Goal: Transaction & Acquisition: Book appointment/travel/reservation

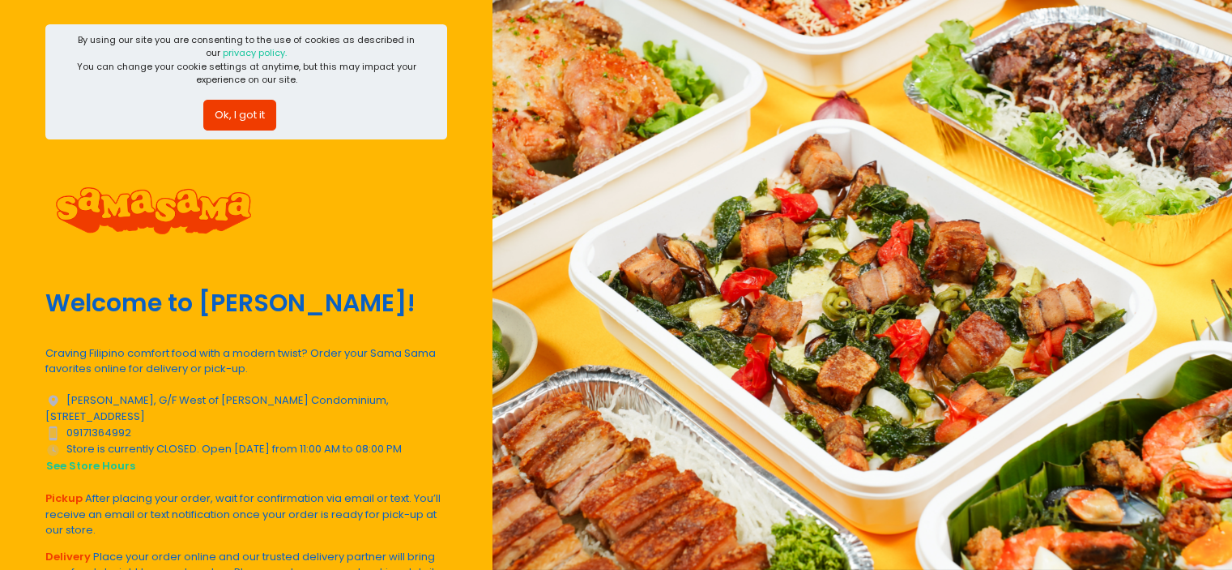
click at [263, 113] on button "Ok, I got it" at bounding box center [239, 115] width 73 height 31
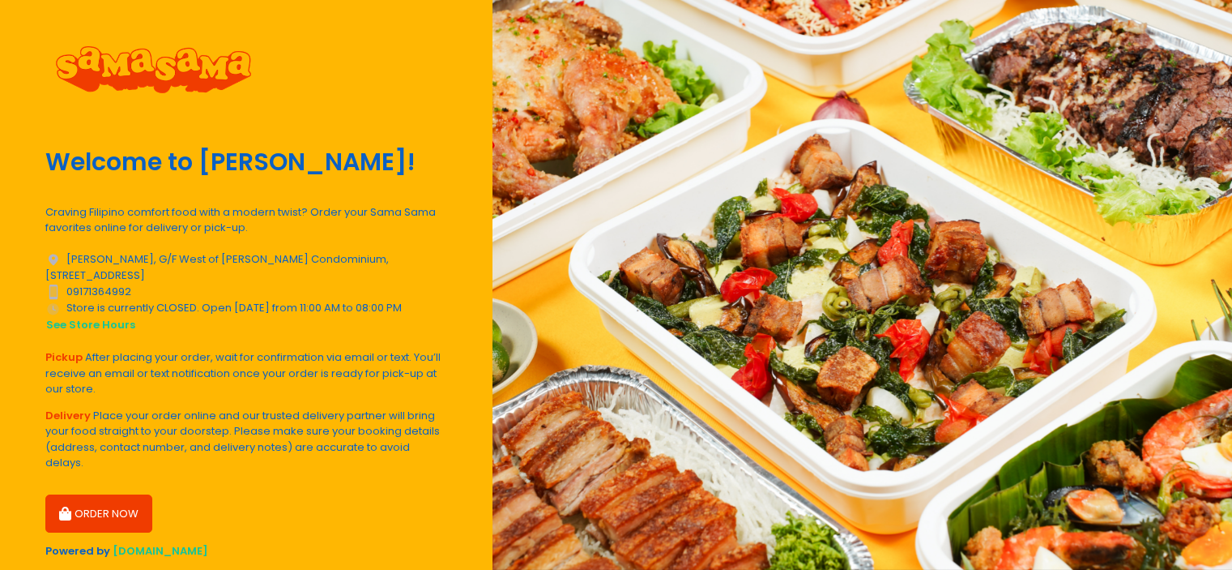
scroll to position [42, 0]
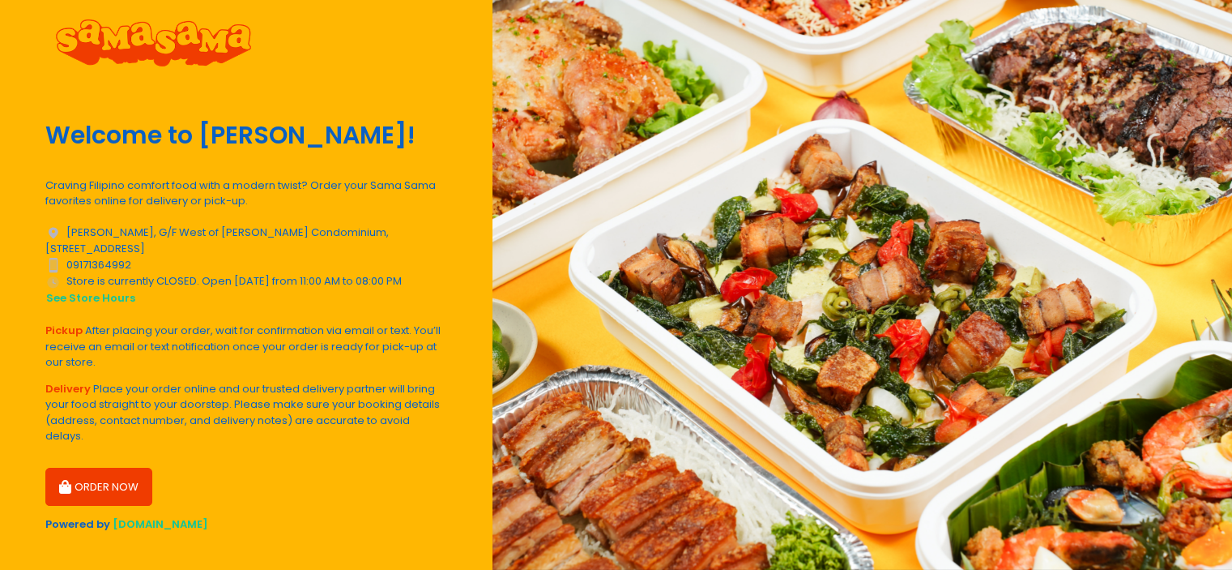
click at [94, 470] on button "ORDER NOW" at bounding box center [98, 487] width 107 height 39
select select "[DATE]"
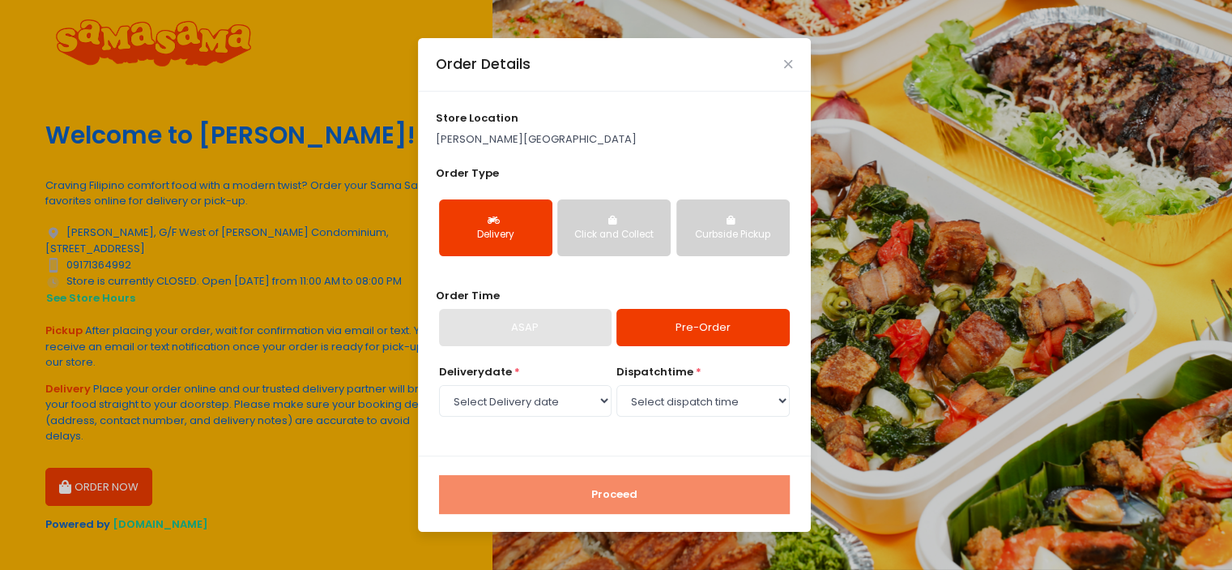
click at [567, 181] on div "Order Type Delivery Click and Collect Curbside Pickup" at bounding box center [614, 217] width 357 height 105
click at [600, 237] on div "Click and Collect" at bounding box center [614, 235] width 91 height 15
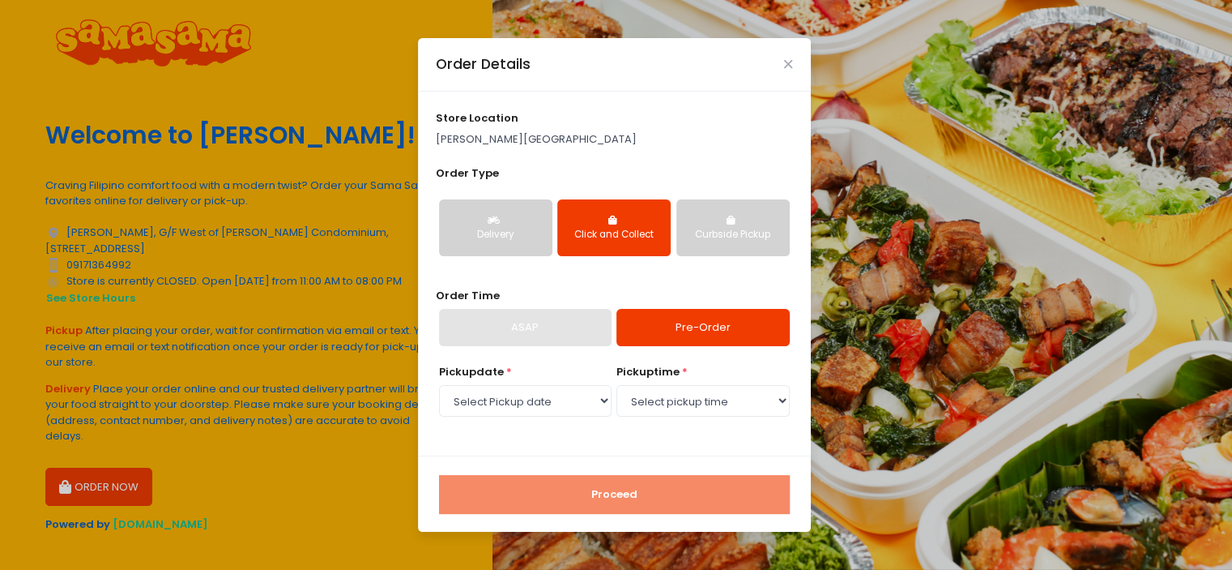
click at [557, 230] on button "Click and Collect" at bounding box center [613, 227] width 113 height 57
click at [457, 228] on div "Delivery" at bounding box center [496, 235] width 91 height 15
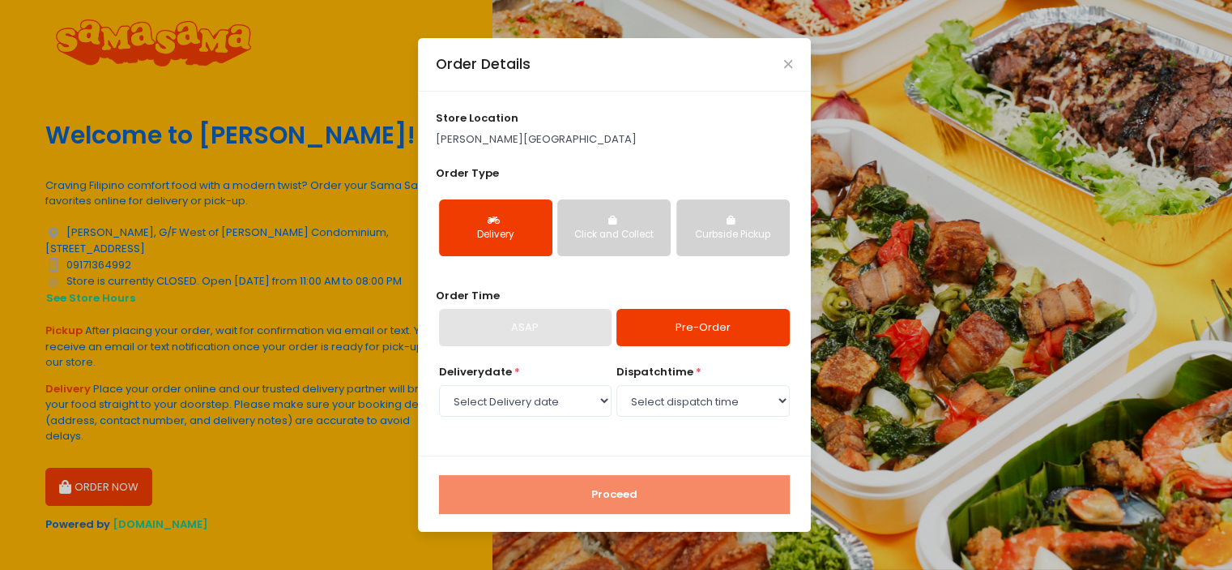
click at [741, 241] on div "Curbside Pickup" at bounding box center [733, 235] width 91 height 15
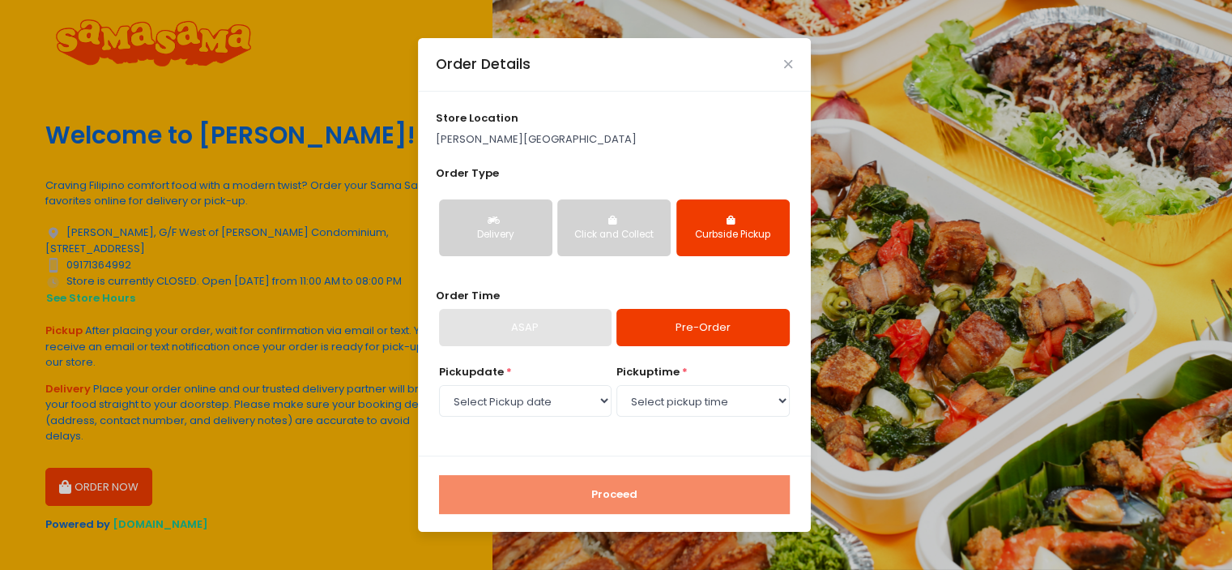
click at [583, 239] on div "Click and Collect" at bounding box center [614, 235] width 91 height 15
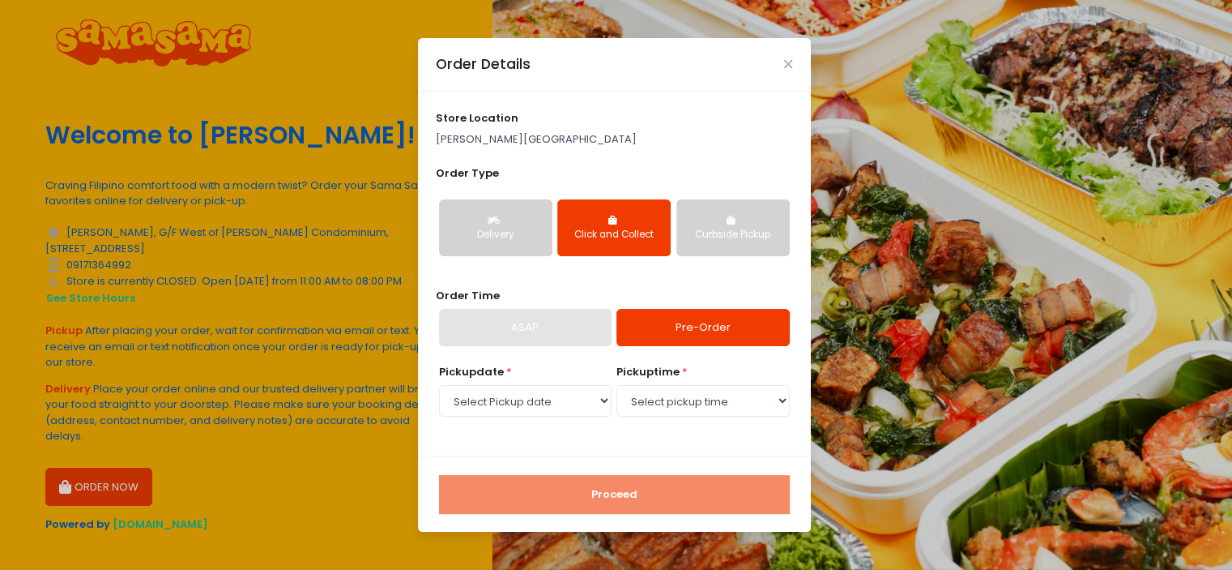
click at [545, 329] on div "ASAP" at bounding box center [525, 327] width 173 height 37
click at [668, 333] on link "Pre-Order" at bounding box center [703, 327] width 173 height 37
click at [583, 398] on select "Select Pickup date [DATE] [DATE] [DATE]" at bounding box center [525, 400] width 173 height 31
click at [439, 385] on select "Select Pickup date [DATE] [DATE] [DATE]" at bounding box center [525, 400] width 173 height 31
click at [658, 399] on select "Select pickup time 11:00 AM - 11:30 AM 11:30 AM - 12:00 PM 12:00 PM - 12:30 PM …" at bounding box center [703, 400] width 173 height 31
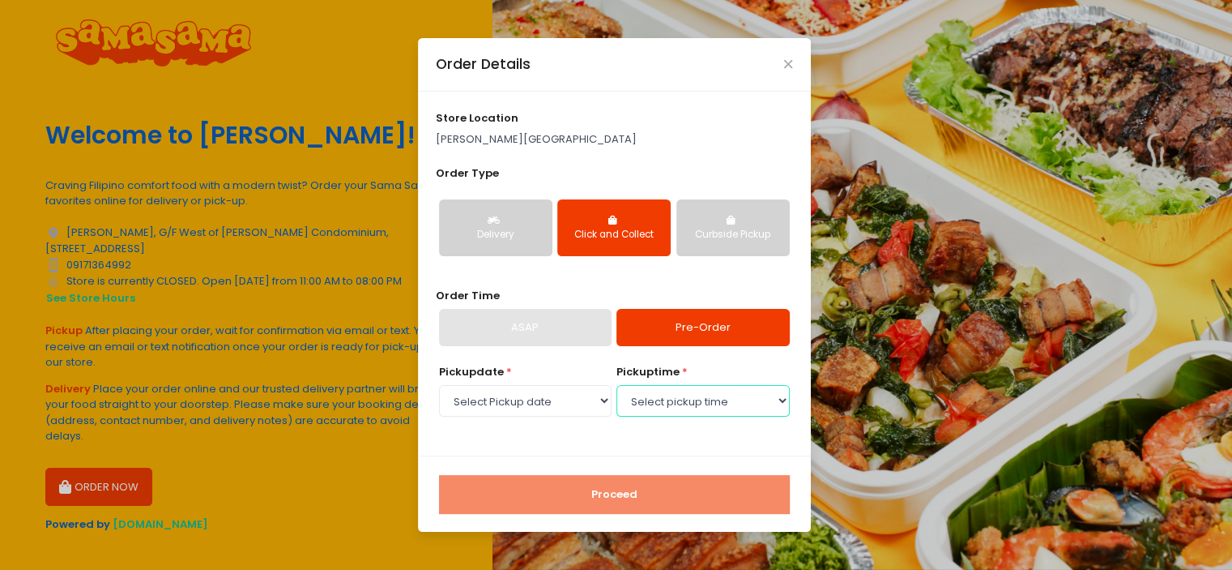
select select "15:00"
click at [617, 385] on select "Select pickup time 11:00 AM - 11:30 AM 11:30 AM - 12:00 PM 12:00 PM - 12:30 PM …" at bounding box center [703, 400] width 173 height 31
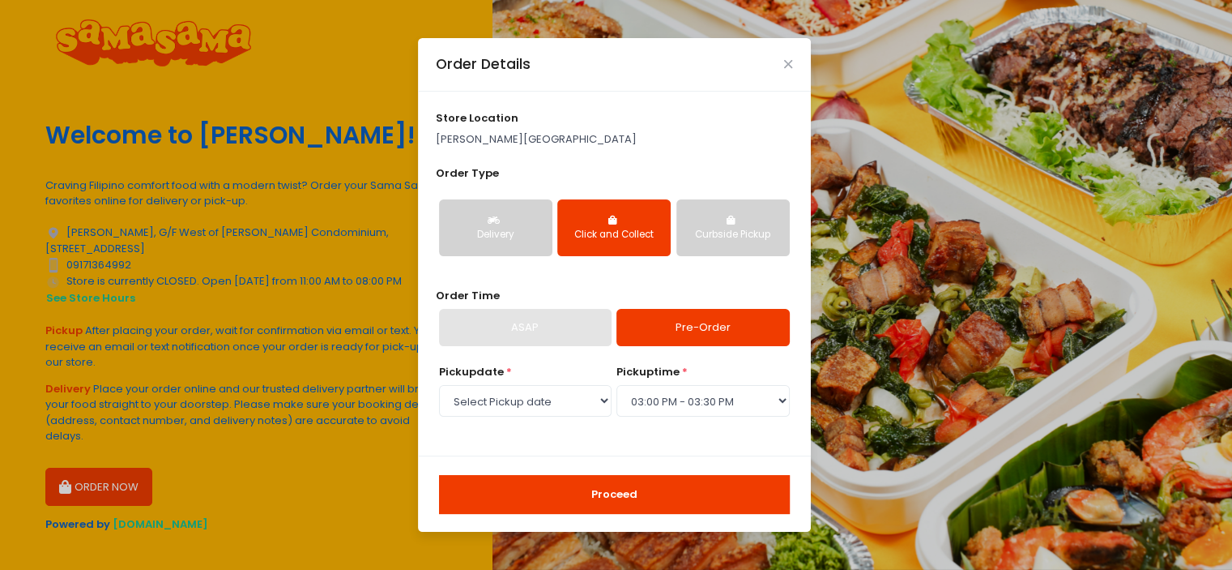
click at [582, 492] on button "Proceed" at bounding box center [614, 494] width 351 height 39
